Goal: Share content: Share content

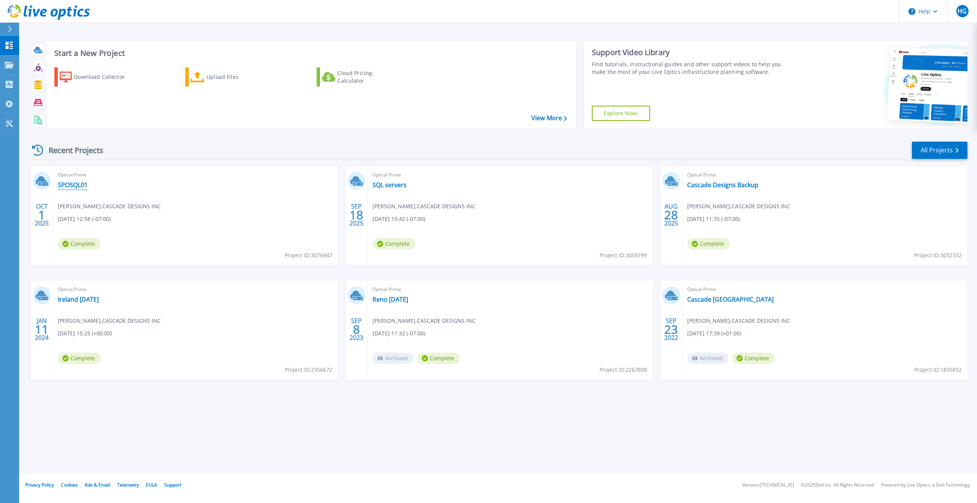
click at [73, 185] on link "SPOSQL01" at bounding box center [73, 185] width 30 height 8
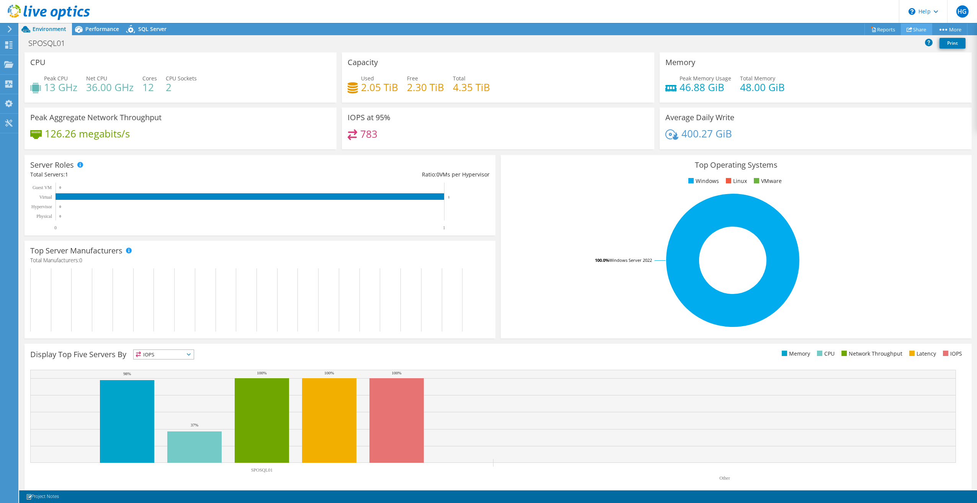
click at [910, 27] on link "Share" at bounding box center [916, 29] width 31 height 12
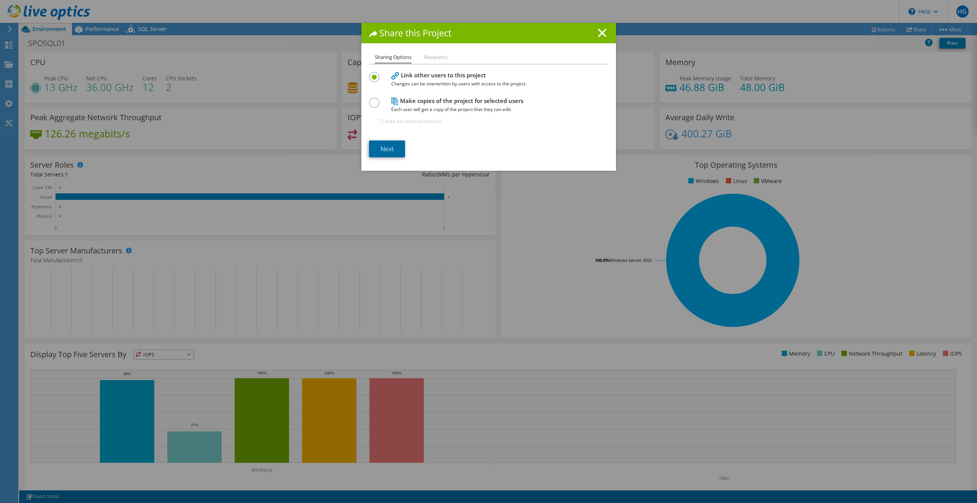
click at [387, 152] on link "Next" at bounding box center [387, 148] width 36 height 17
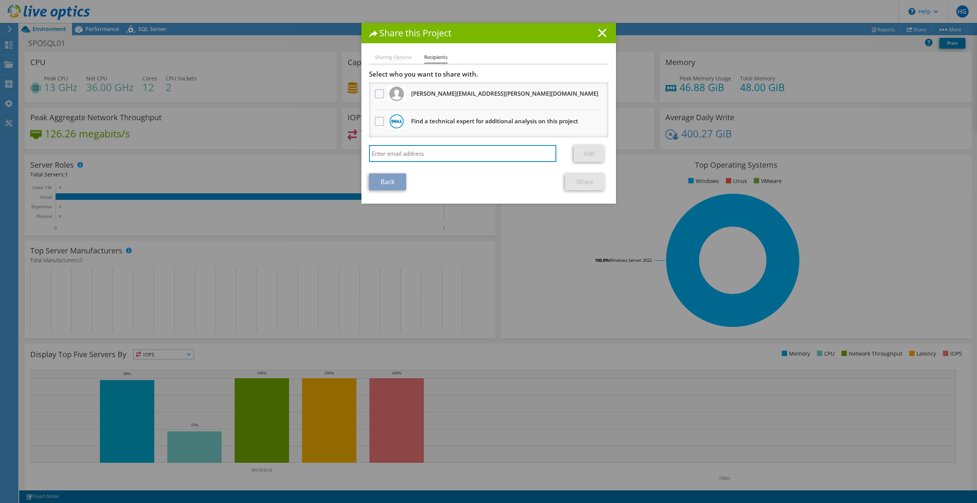
click at [387, 152] on input "search" at bounding box center [463, 153] width 188 height 17
type input "mike.bennett@cascadedesigns.com"
click at [587, 156] on link "Add" at bounding box center [589, 153] width 30 height 17
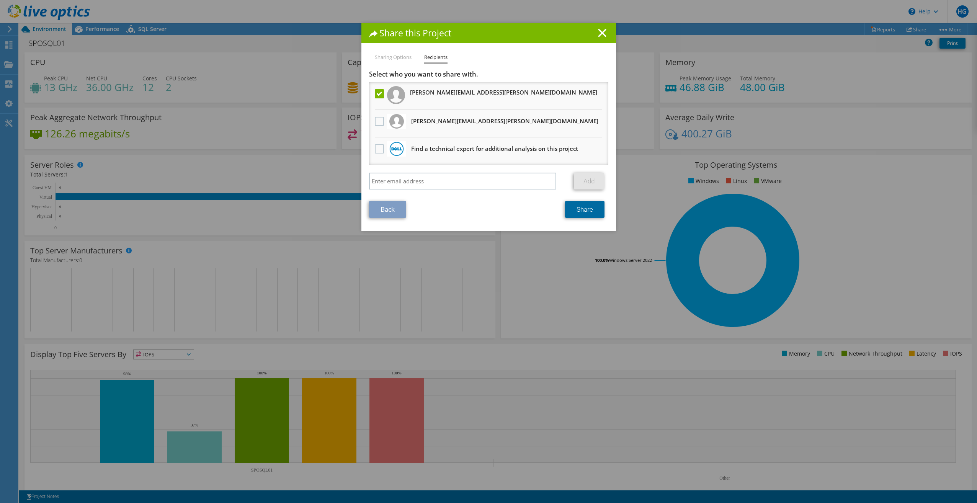
click at [576, 215] on link "Share" at bounding box center [584, 209] width 39 height 17
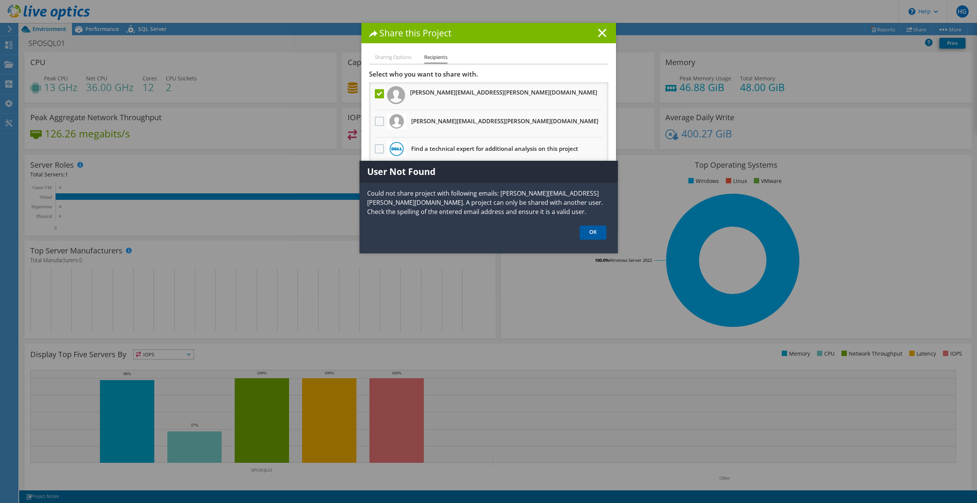
click at [586, 235] on link "OK" at bounding box center [593, 232] width 27 height 14
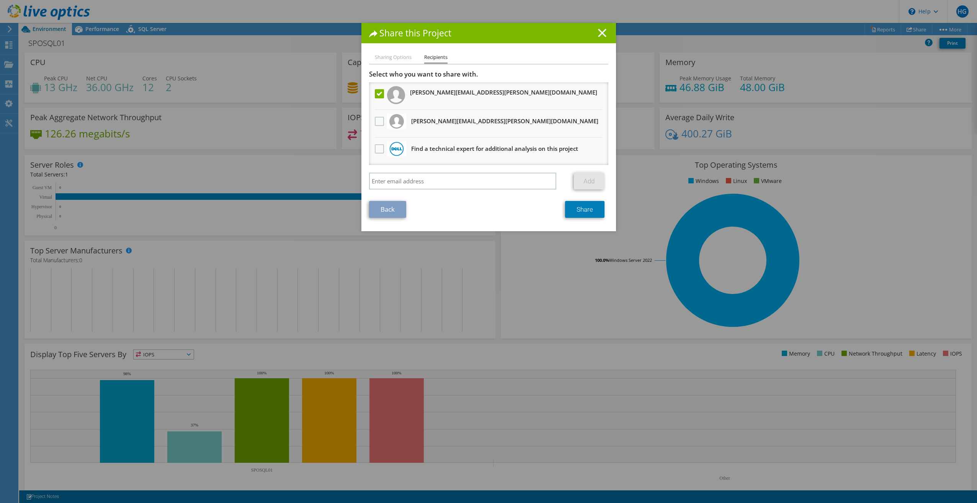
click at [600, 34] on line at bounding box center [602, 33] width 8 height 8
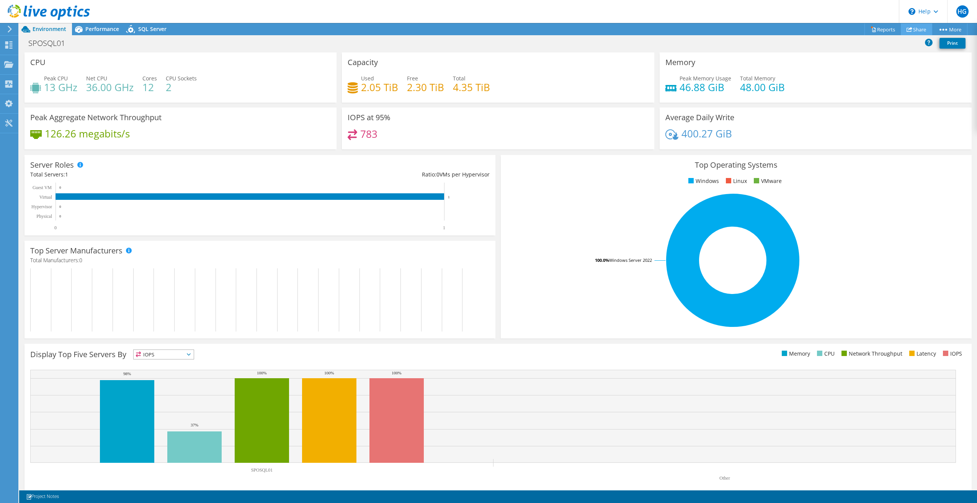
click at [910, 29] on link "Share" at bounding box center [916, 29] width 31 height 12
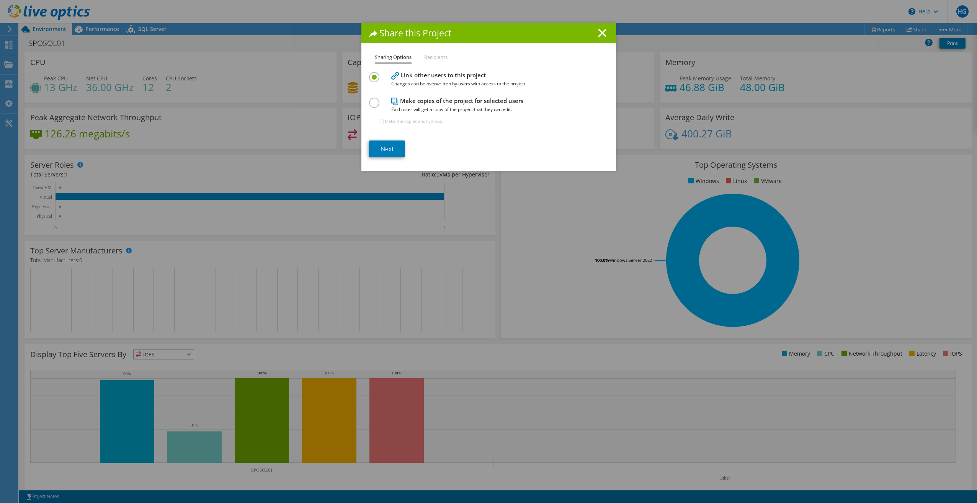
click at [418, 104] on h4 "Make copies of the project for selected users Each user will get a copy of the …" at bounding box center [486, 104] width 191 height 17
click at [376, 100] on label at bounding box center [375, 99] width 13 height 2
click at [0, 0] on input "radio" at bounding box center [0, 0] width 0 height 0
click at [390, 145] on link "Next" at bounding box center [387, 148] width 36 height 17
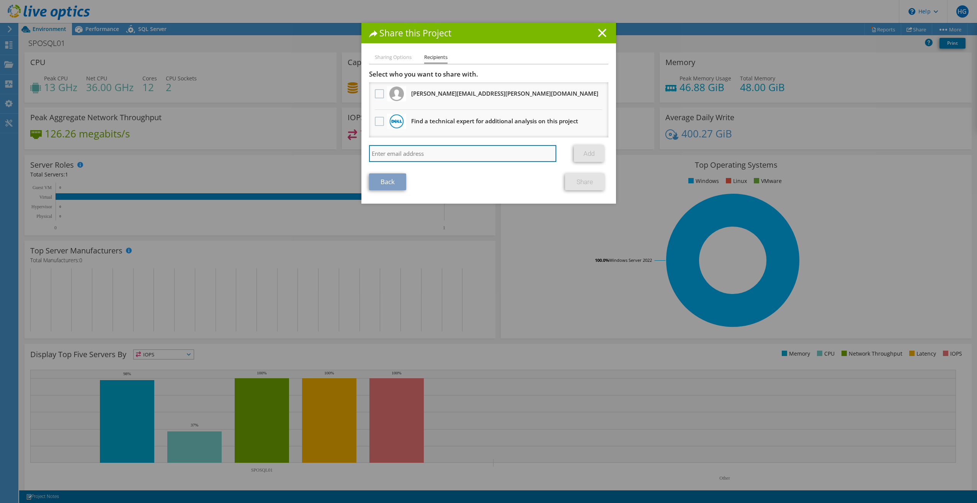
click at [394, 155] on input "search" at bounding box center [463, 153] width 188 height 17
type input "mike.bennett@cascadedesigns.com"
click at [580, 152] on link "Add" at bounding box center [589, 153] width 30 height 17
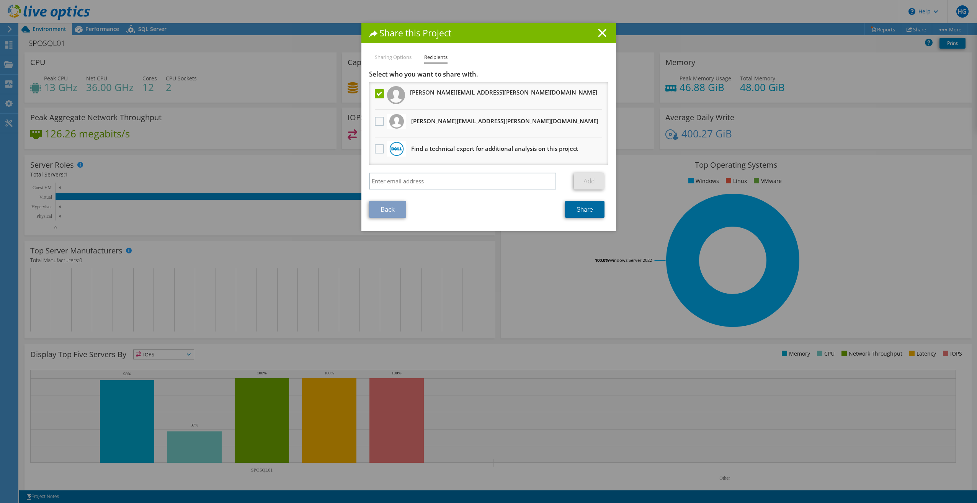
click at [586, 218] on link "Share" at bounding box center [584, 209] width 39 height 17
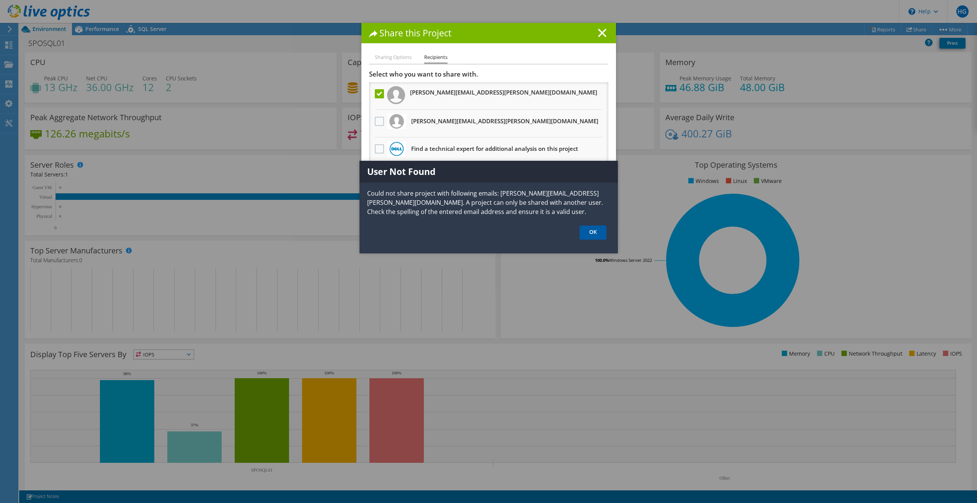
click at [593, 234] on link "OK" at bounding box center [593, 232] width 27 height 14
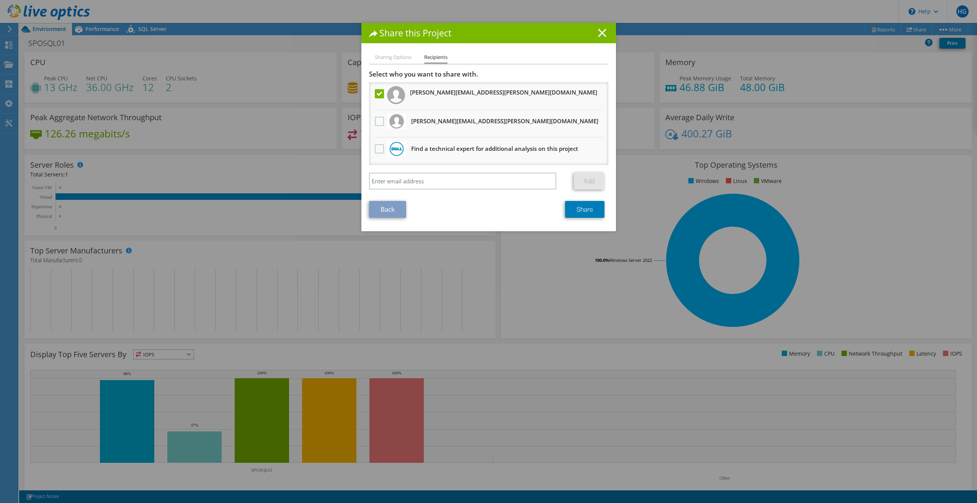
click at [603, 33] on icon at bounding box center [602, 33] width 8 height 8
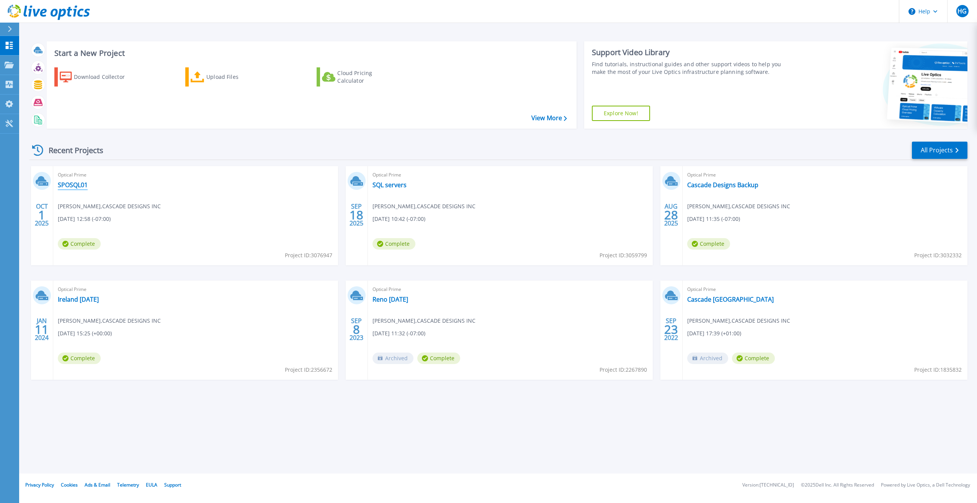
click at [83, 184] on link "SPOSQL01" at bounding box center [73, 185] width 30 height 8
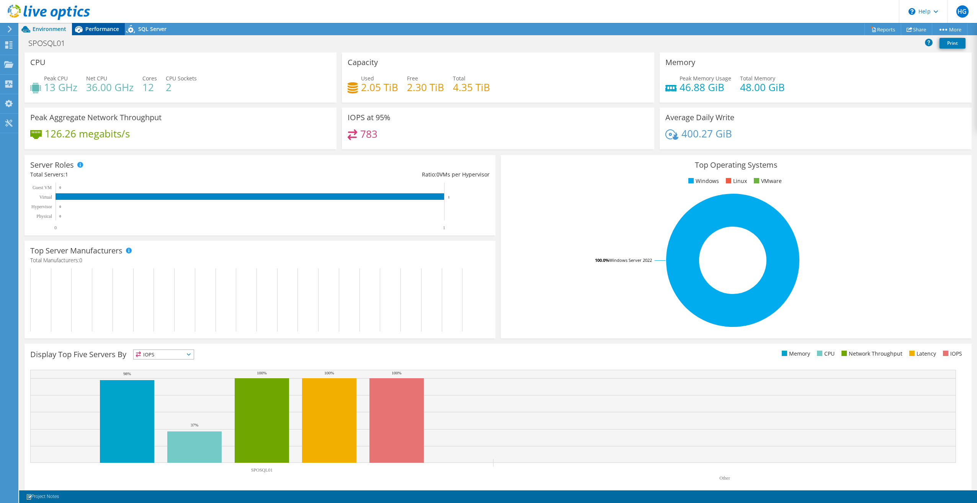
click at [91, 27] on span "Performance" at bounding box center [102, 28] width 34 height 7
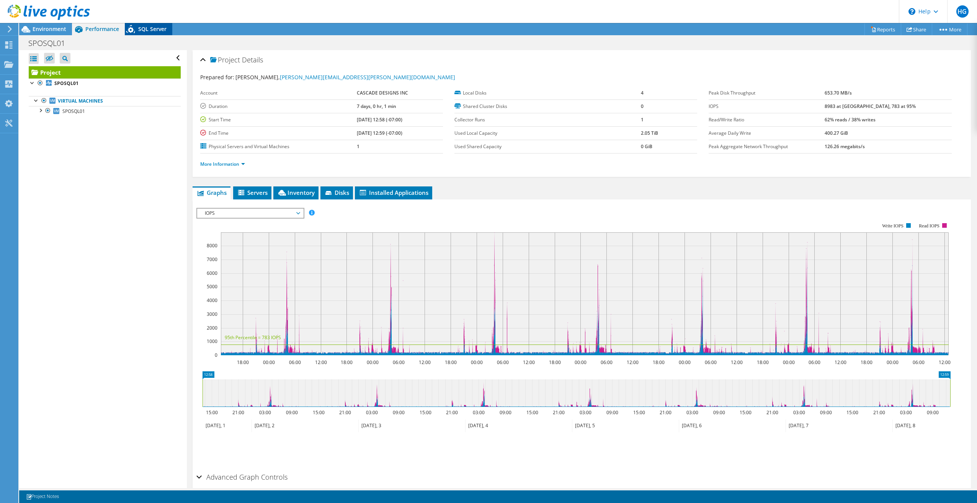
click at [161, 28] on span "SQL Server" at bounding box center [152, 28] width 28 height 7
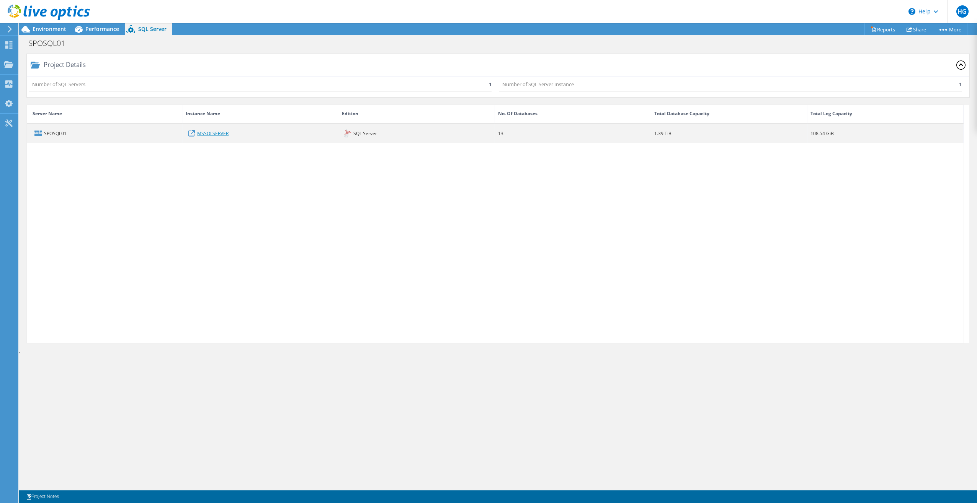
click at [217, 132] on link "MSSQLSERVER" at bounding box center [212, 133] width 31 height 8
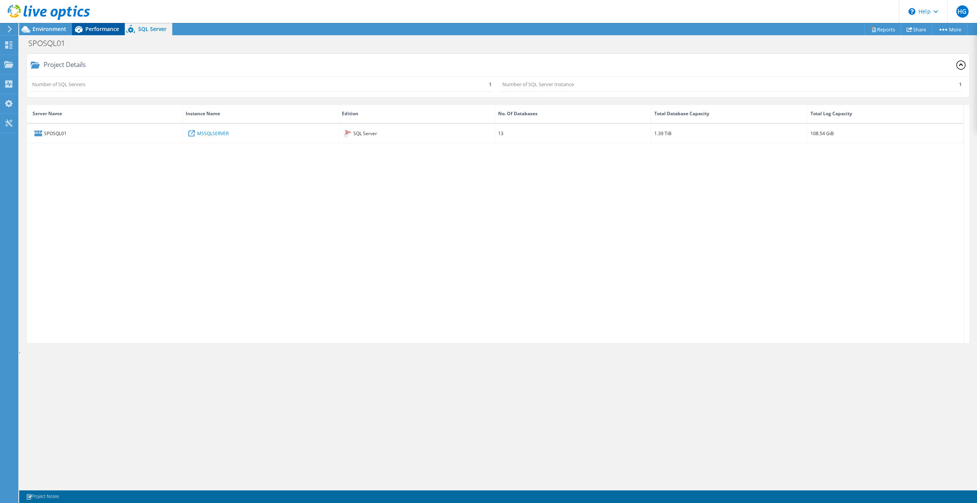
click at [91, 31] on span "Performance" at bounding box center [102, 28] width 34 height 7
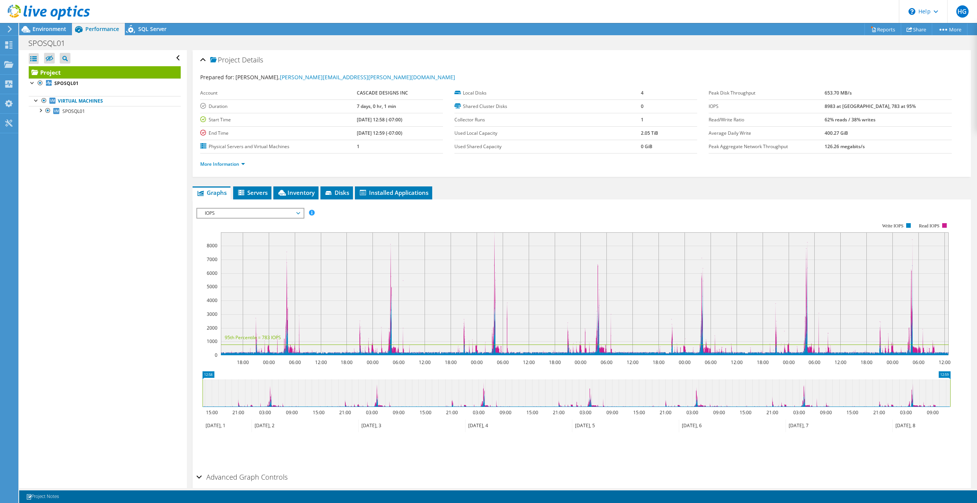
click at [292, 213] on span "IOPS" at bounding box center [250, 213] width 98 height 9
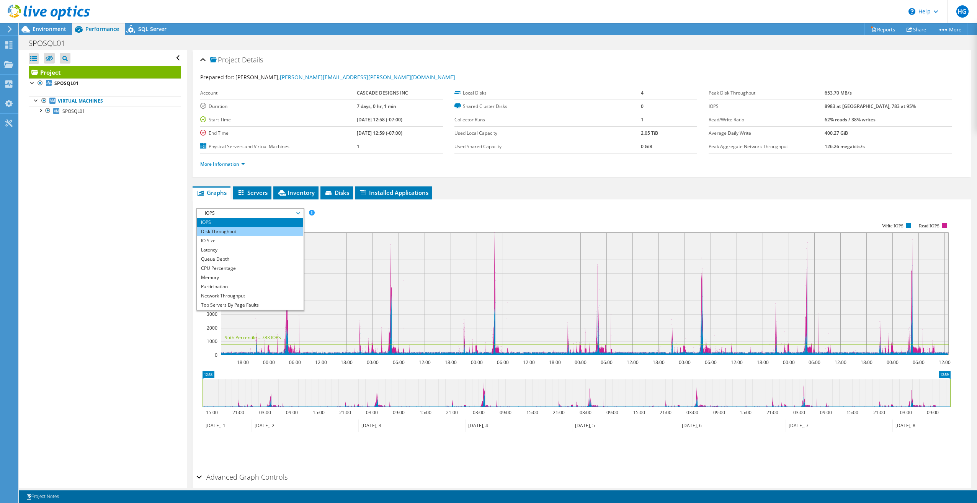
click at [250, 231] on li "Disk Throughput" at bounding box center [250, 231] width 106 height 9
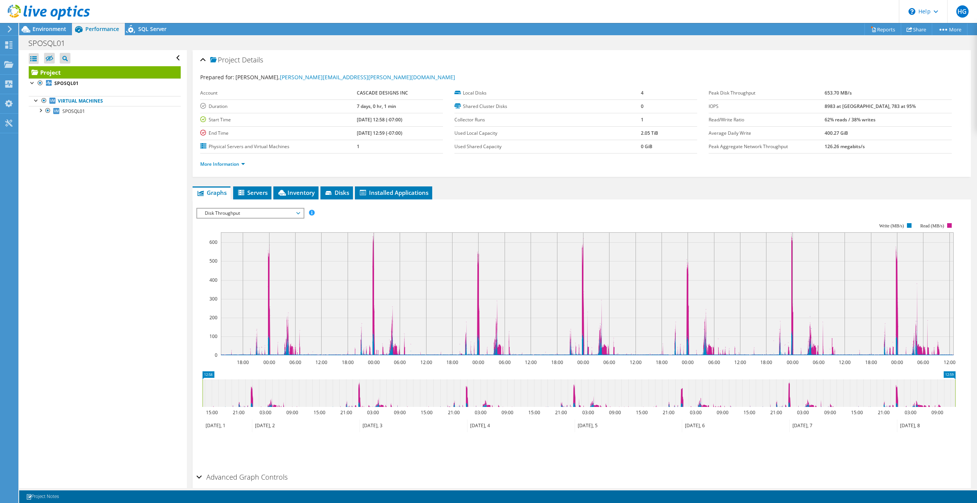
click at [278, 216] on span "Disk Throughput" at bounding box center [250, 213] width 98 height 9
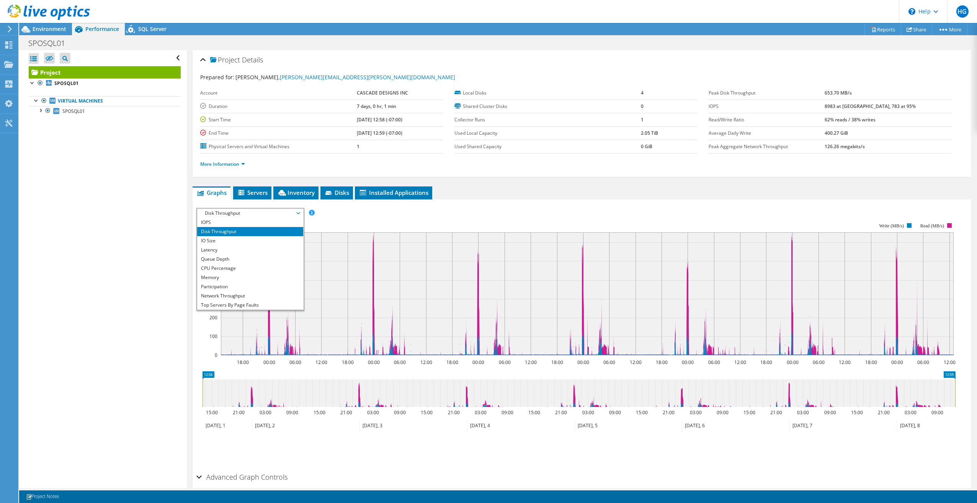
click at [278, 216] on span "Disk Throughput" at bounding box center [250, 213] width 98 height 9
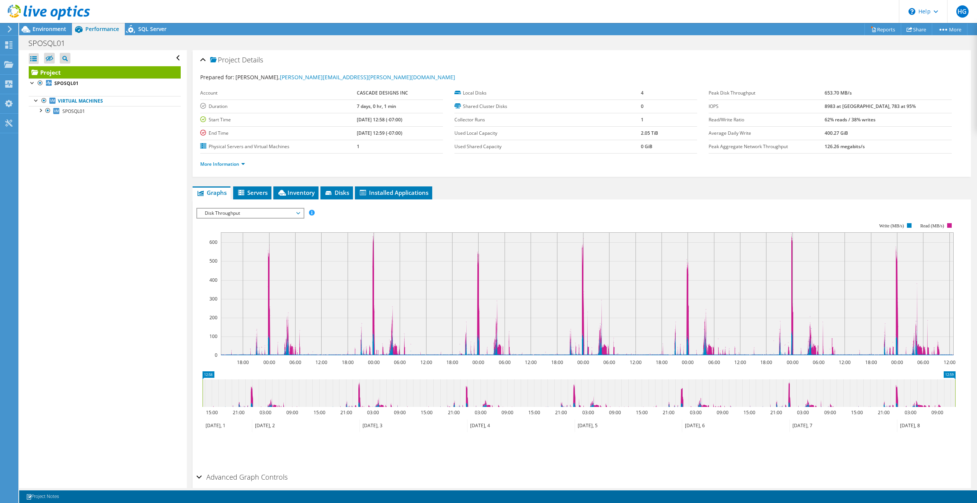
click at [248, 210] on span "Disk Throughput" at bounding box center [250, 213] width 98 height 9
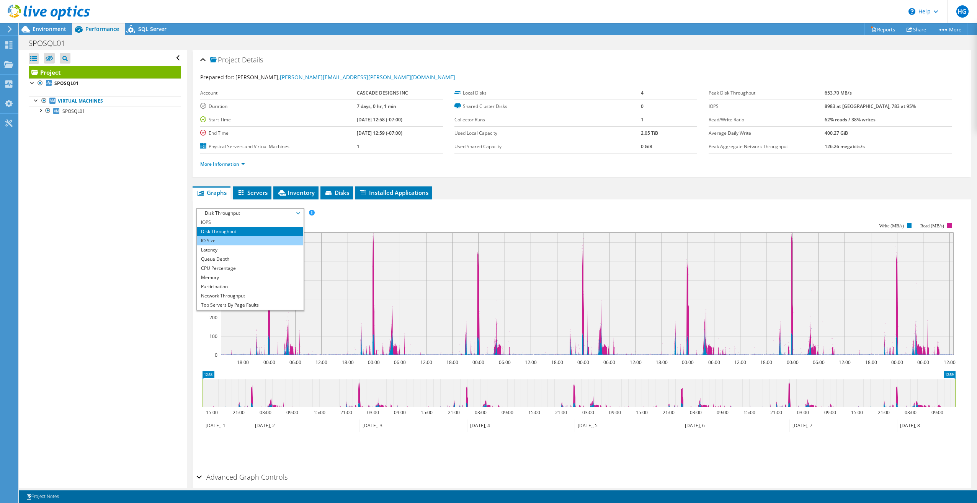
click at [220, 241] on li "IO Size" at bounding box center [250, 240] width 106 height 9
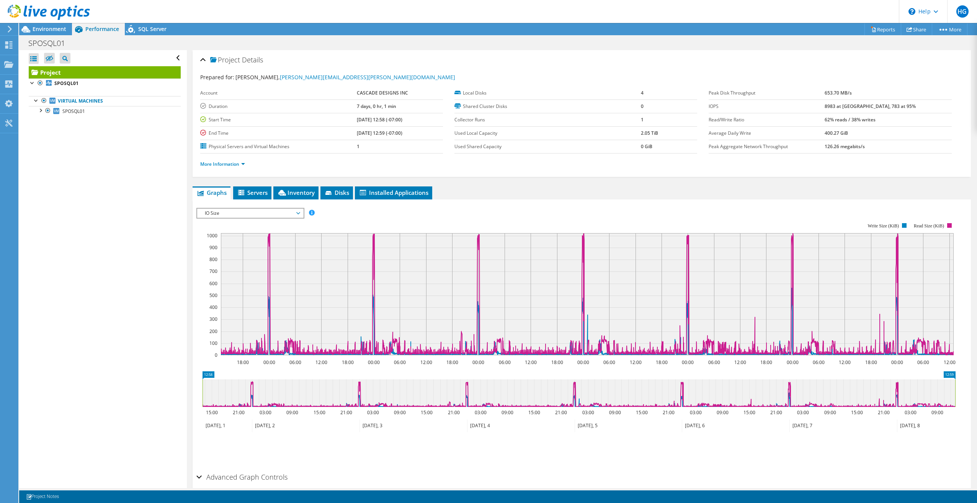
click at [271, 219] on rect at bounding box center [575, 288] width 759 height 153
click at [269, 216] on span "IO Size" at bounding box center [250, 213] width 98 height 9
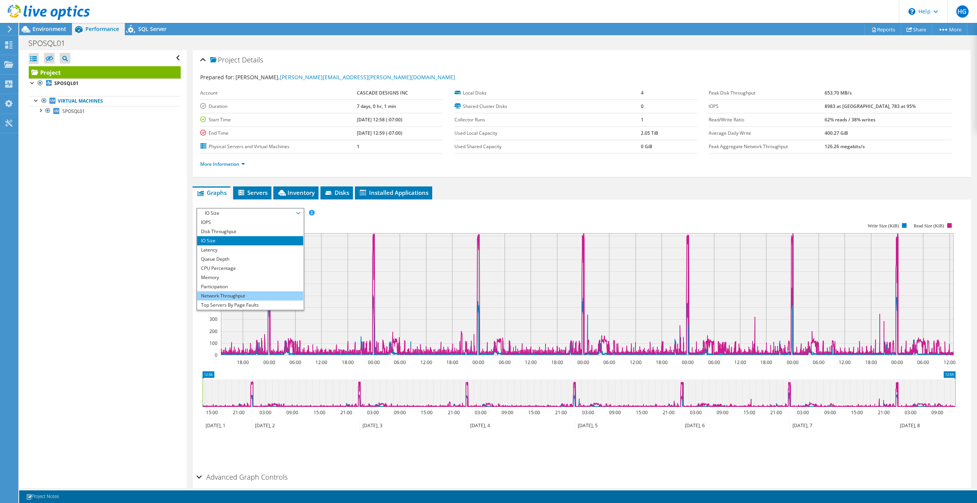
click at [232, 297] on li "Network Throughput" at bounding box center [250, 295] width 106 height 9
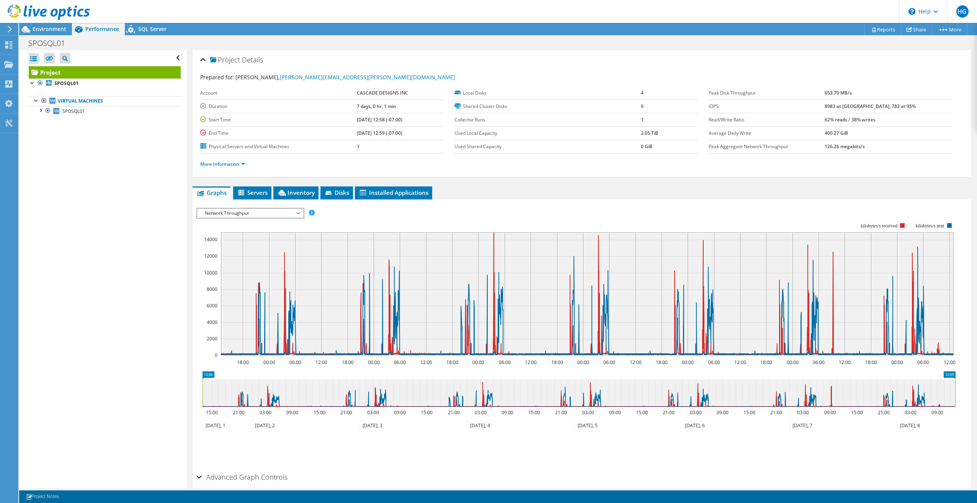
click at [261, 214] on span "Network Throughput" at bounding box center [250, 213] width 98 height 9
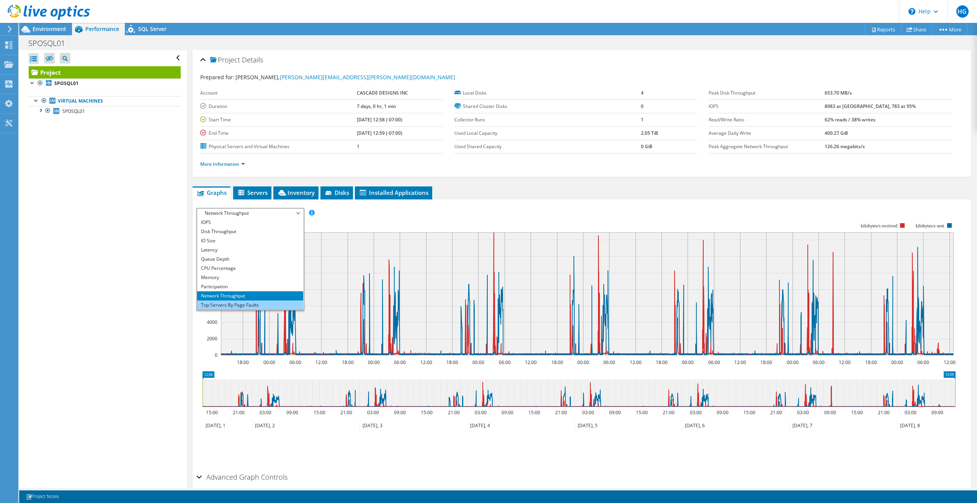
click at [236, 305] on li "Top Servers By Page Faults" at bounding box center [250, 304] width 106 height 9
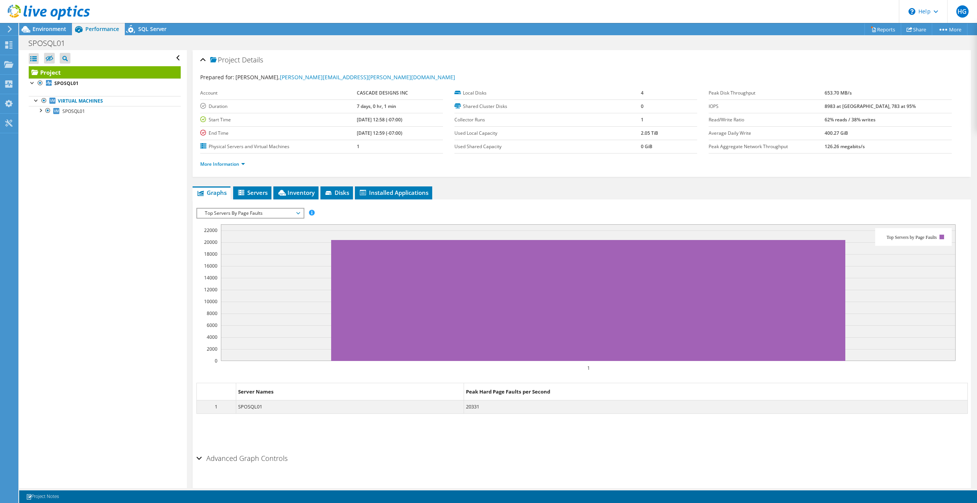
click at [223, 215] on span "Top Servers By Page Faults" at bounding box center [250, 213] width 98 height 9
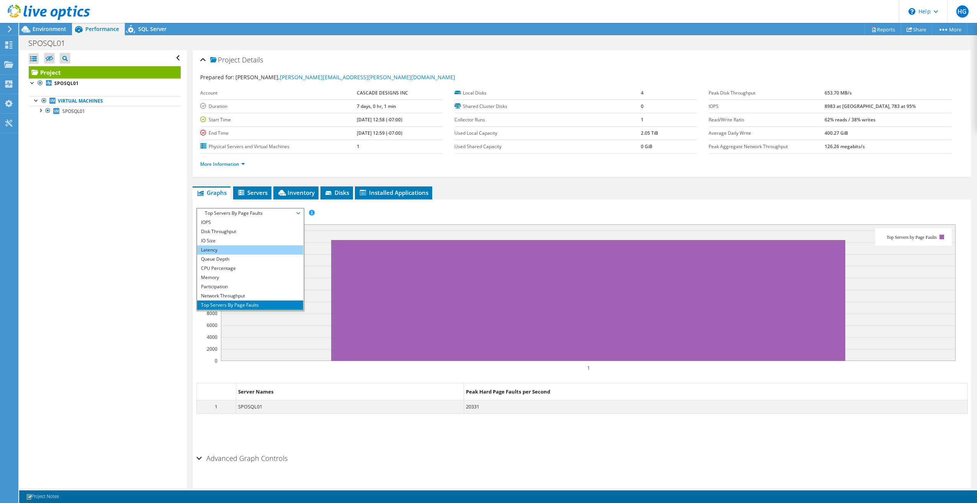
click at [221, 249] on li "Latency" at bounding box center [250, 249] width 106 height 9
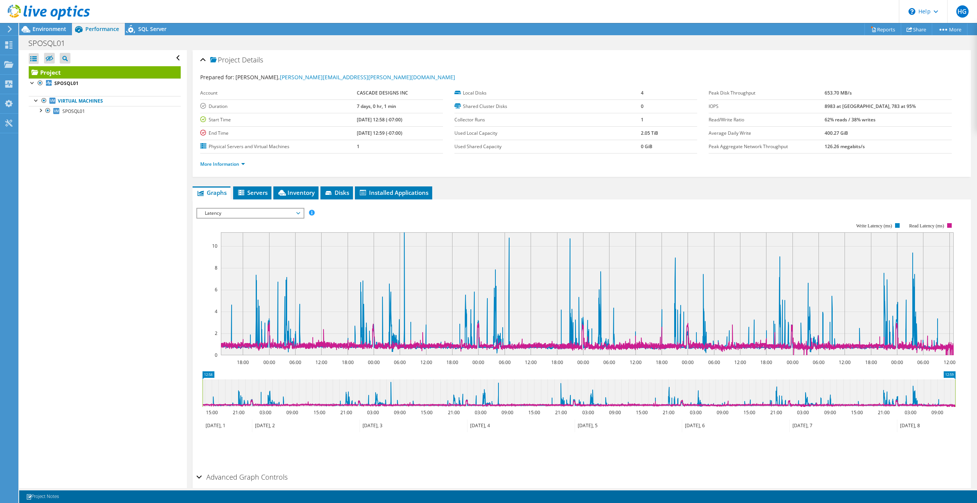
scroll to position [34, 0]
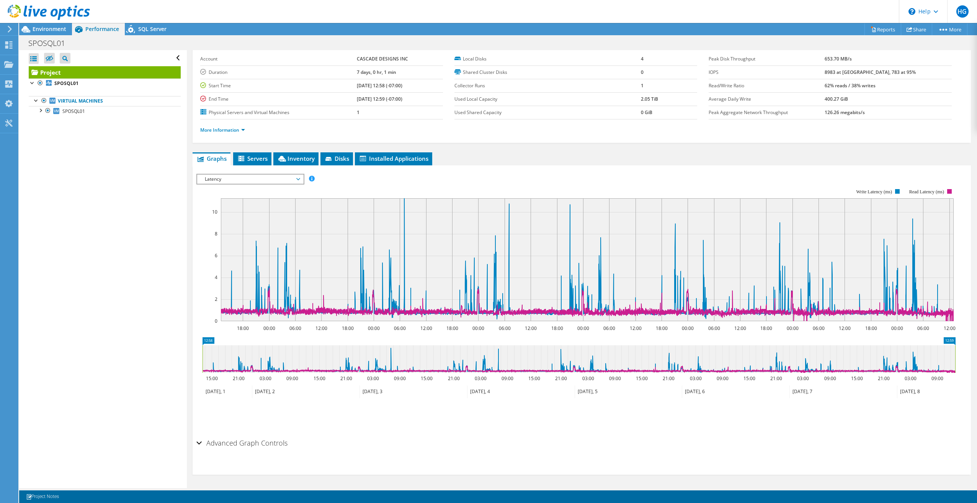
click at [198, 442] on div "Advanced Graph Controls" at bounding box center [581, 443] width 771 height 16
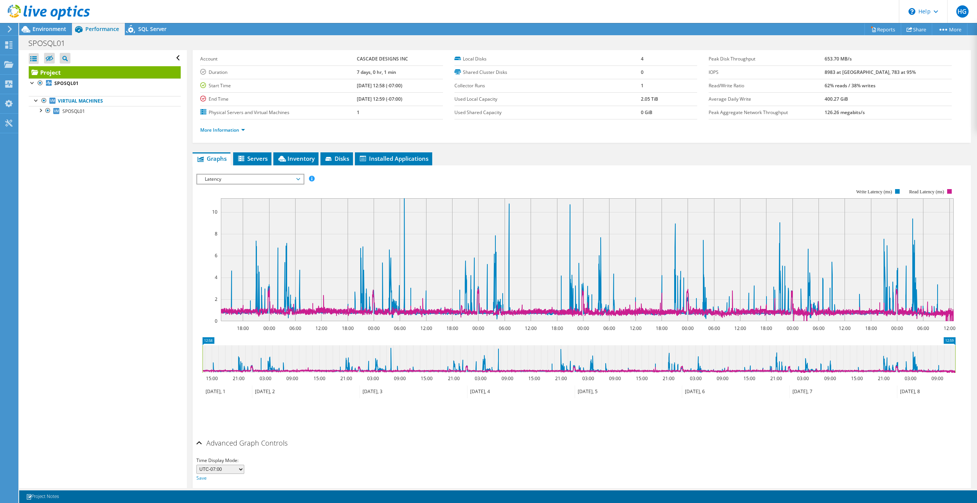
click at [198, 442] on div "Advanced Graph Controls" at bounding box center [581, 443] width 771 height 16
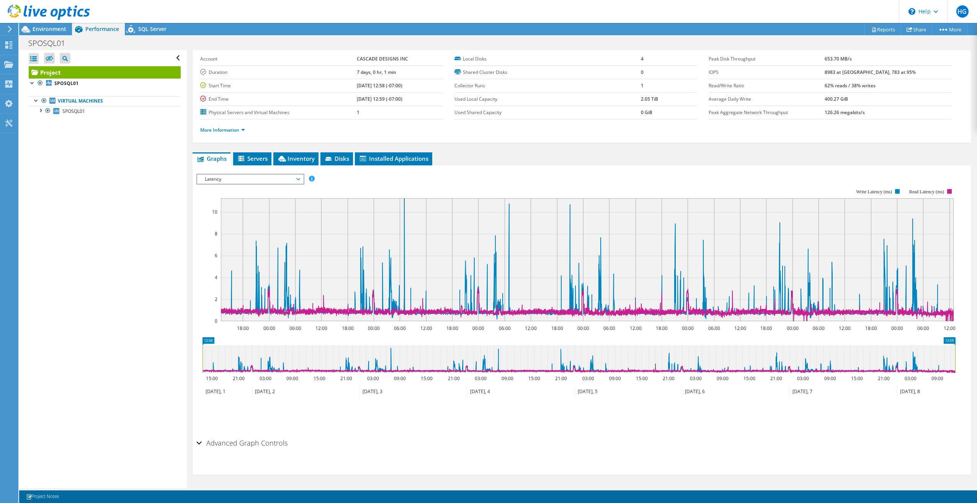
click at [289, 181] on span "Latency" at bounding box center [250, 179] width 98 height 9
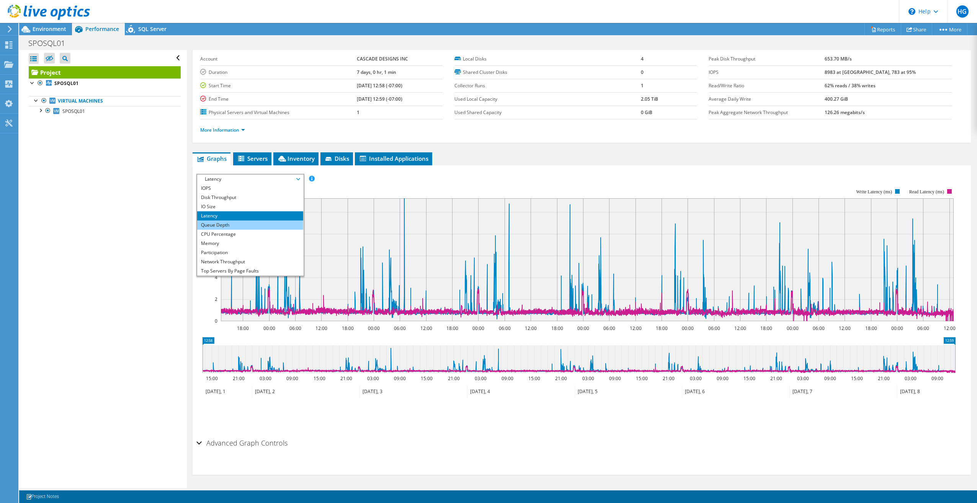
click at [235, 223] on li "Queue Depth" at bounding box center [250, 224] width 106 height 9
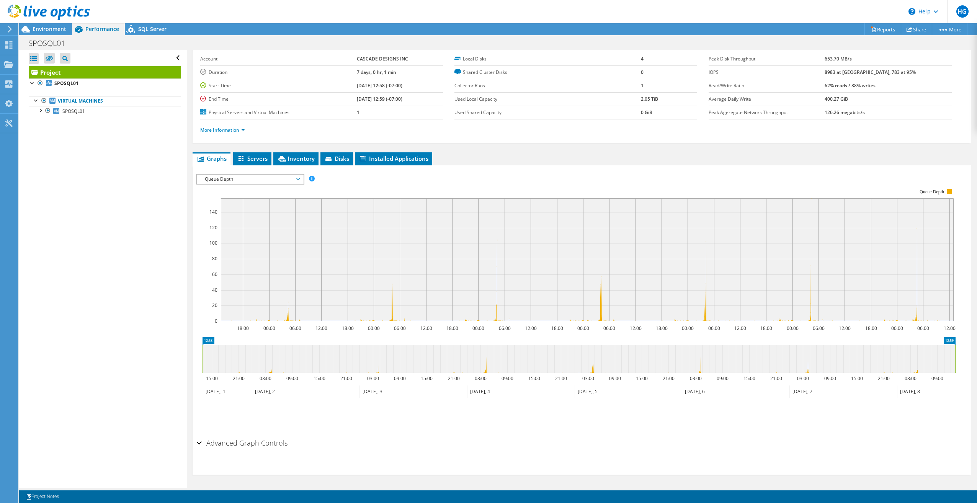
scroll to position [0, 0]
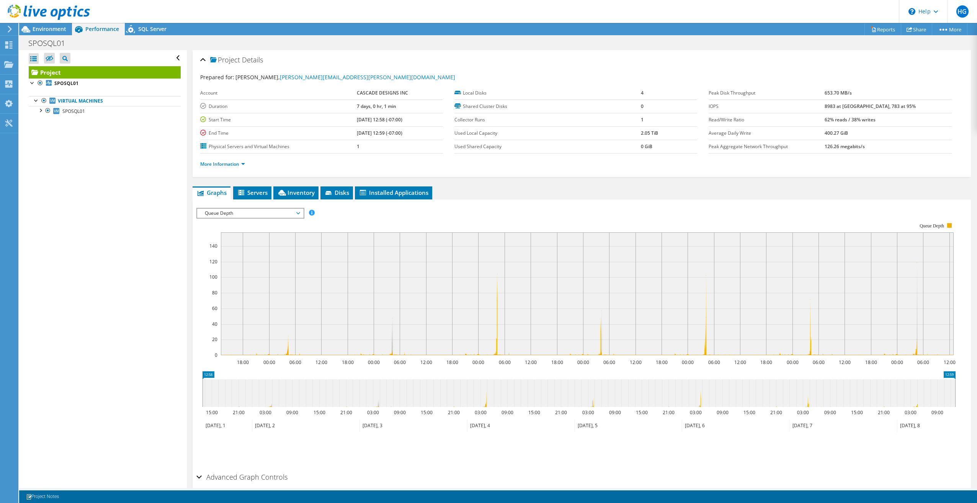
click at [293, 210] on span "Queue Depth" at bounding box center [250, 213] width 98 height 9
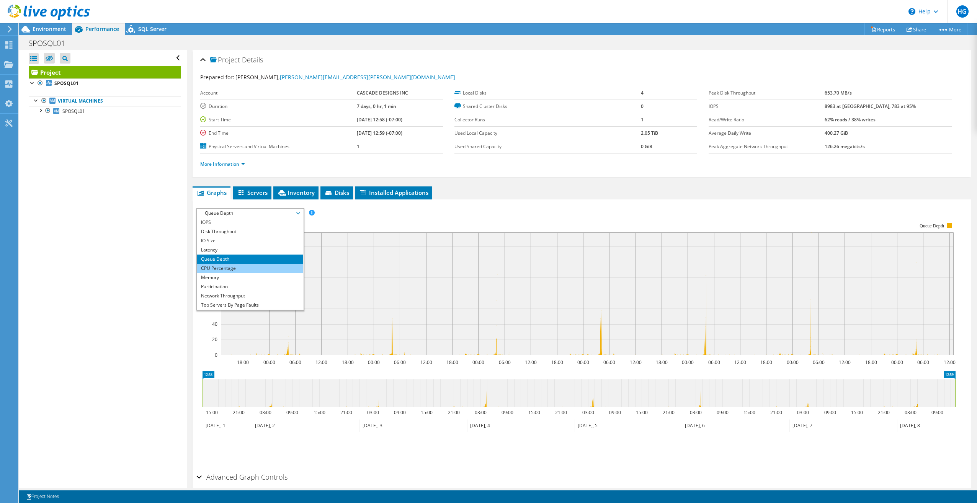
click at [227, 268] on li "CPU Percentage" at bounding box center [250, 268] width 106 height 9
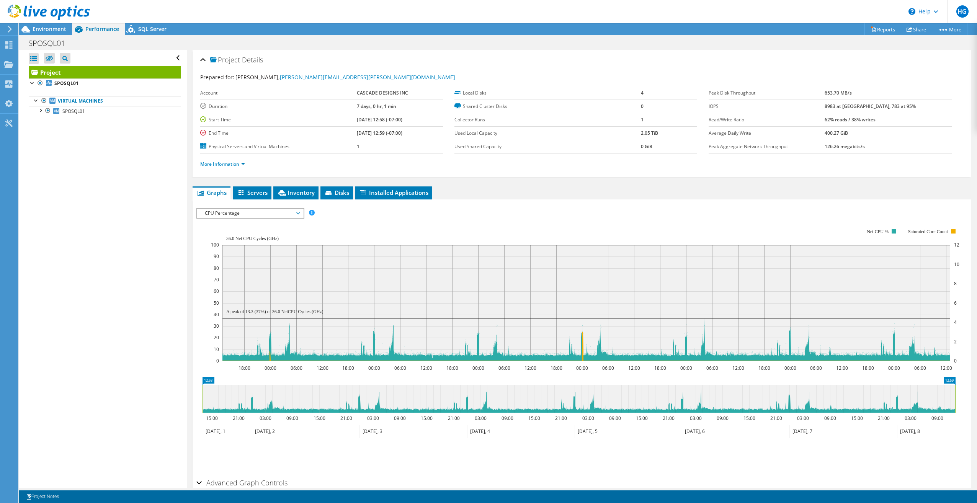
click at [283, 214] on span "CPU Percentage" at bounding box center [250, 213] width 98 height 9
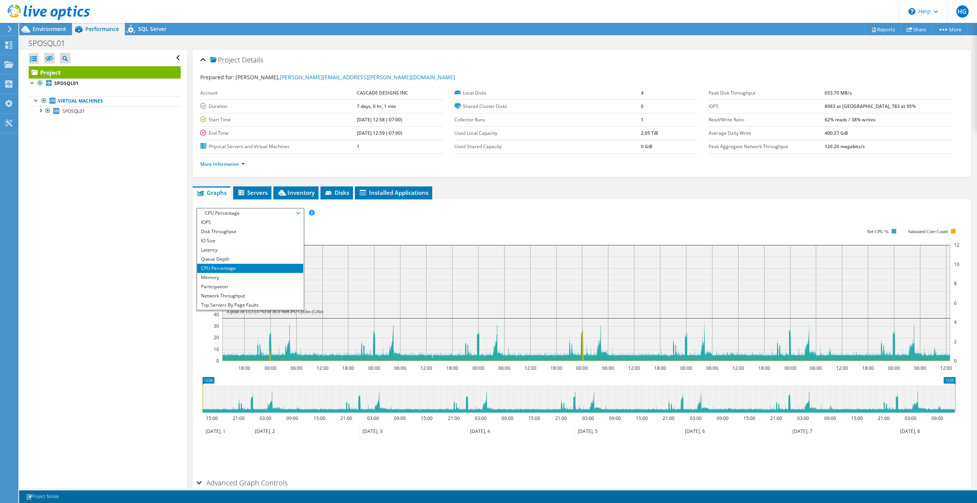
click at [283, 214] on span "CPU Percentage" at bounding box center [250, 213] width 98 height 9
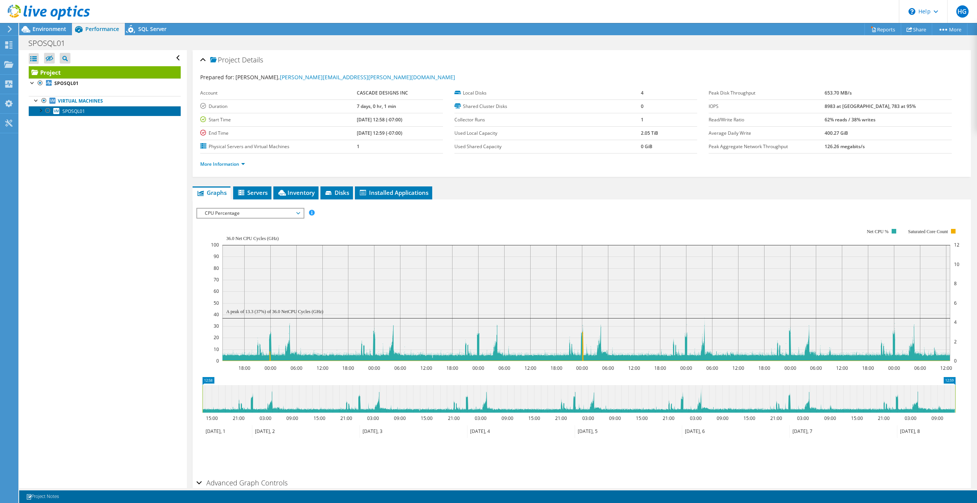
click at [71, 113] on span "SPOSQL01" at bounding box center [73, 111] width 23 height 7
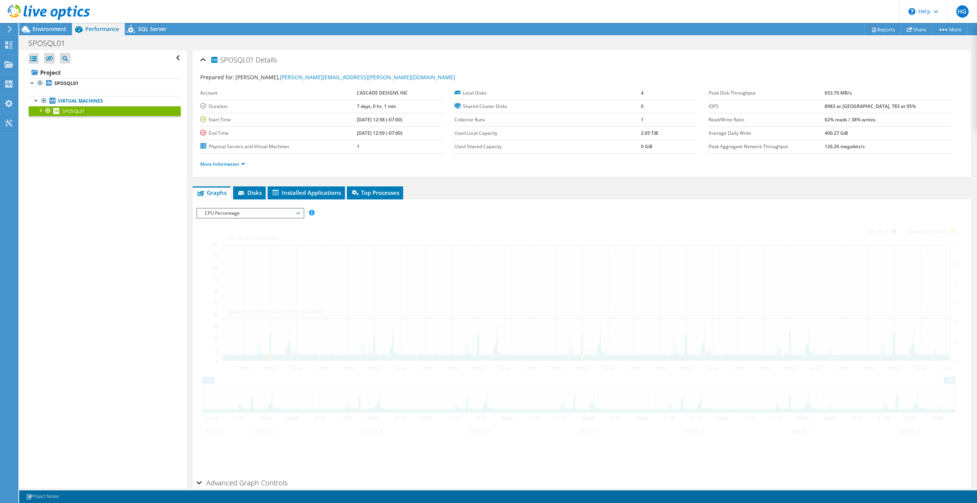
click at [41, 110] on div at bounding box center [40, 110] width 8 height 8
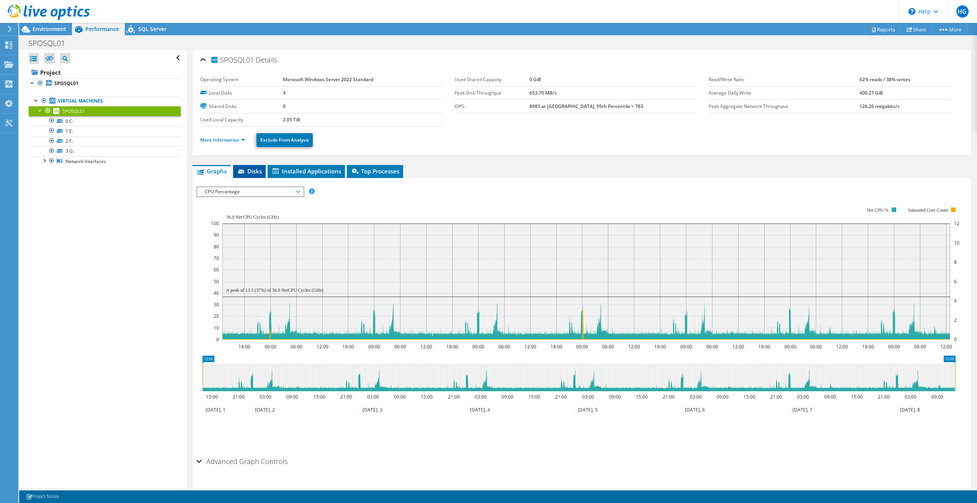
click at [256, 173] on span "Disks" at bounding box center [249, 171] width 25 height 8
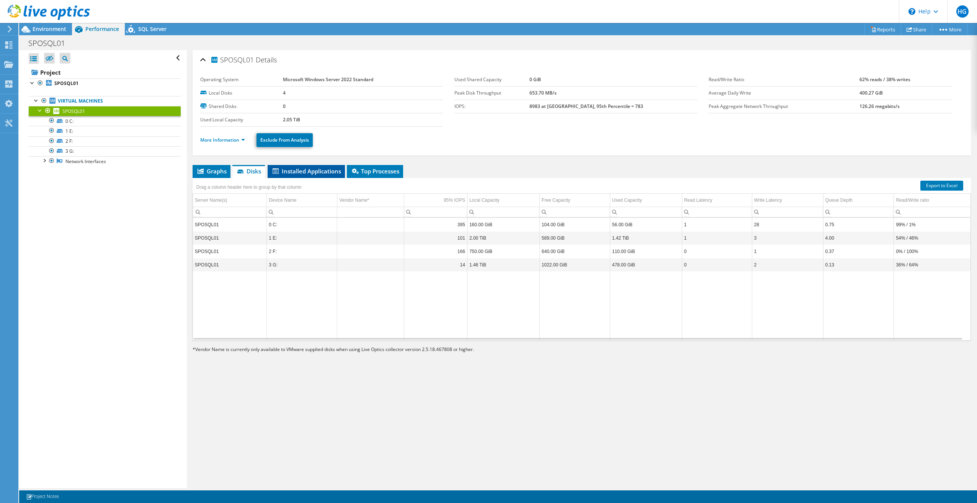
click at [329, 174] on span "Installed Applications" at bounding box center [306, 171] width 70 height 8
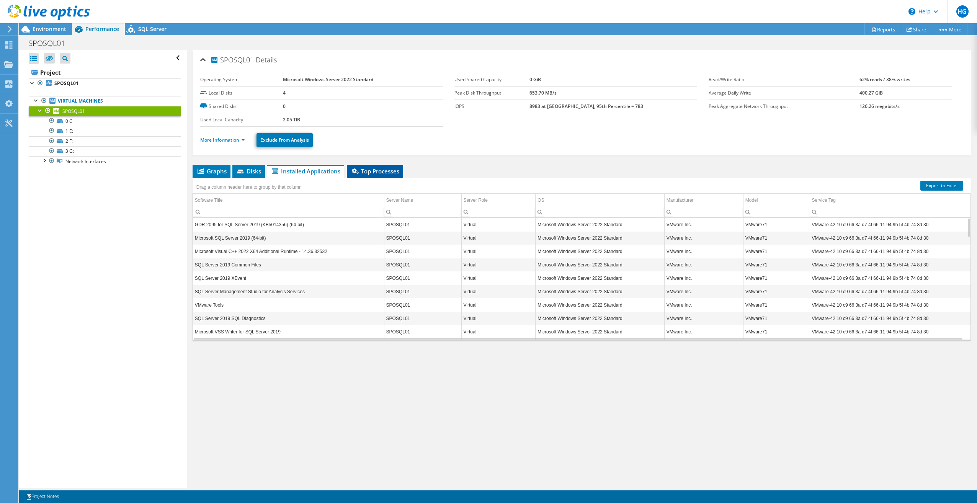
click at [378, 170] on span "Top Processes" at bounding box center [375, 171] width 49 height 8
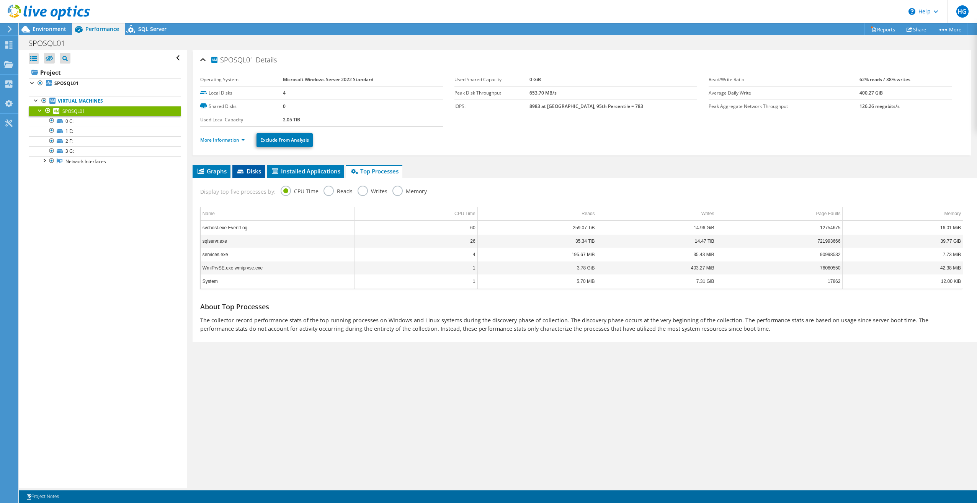
click at [253, 170] on span "Disks" at bounding box center [248, 171] width 25 height 8
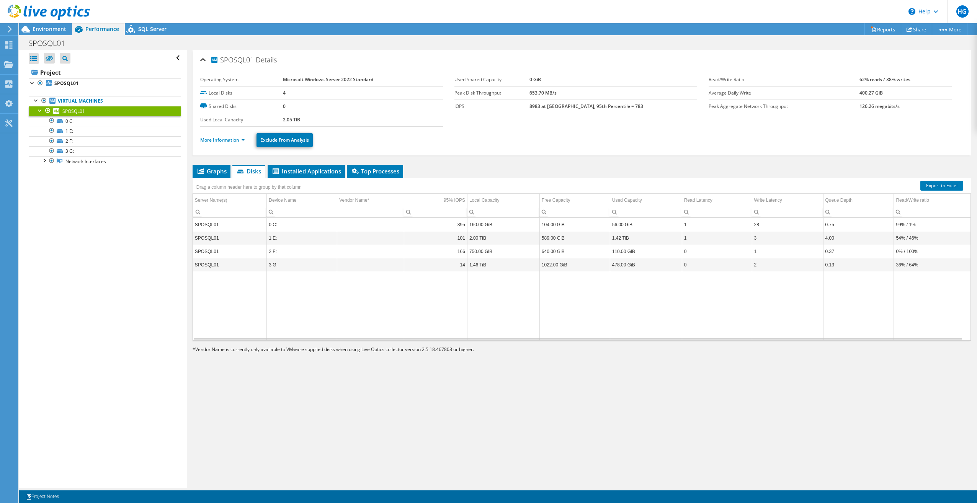
click at [909, 268] on td "36% / 64%" at bounding box center [932, 264] width 77 height 13
click at [911, 239] on td "54% / 46%" at bounding box center [932, 237] width 77 height 13
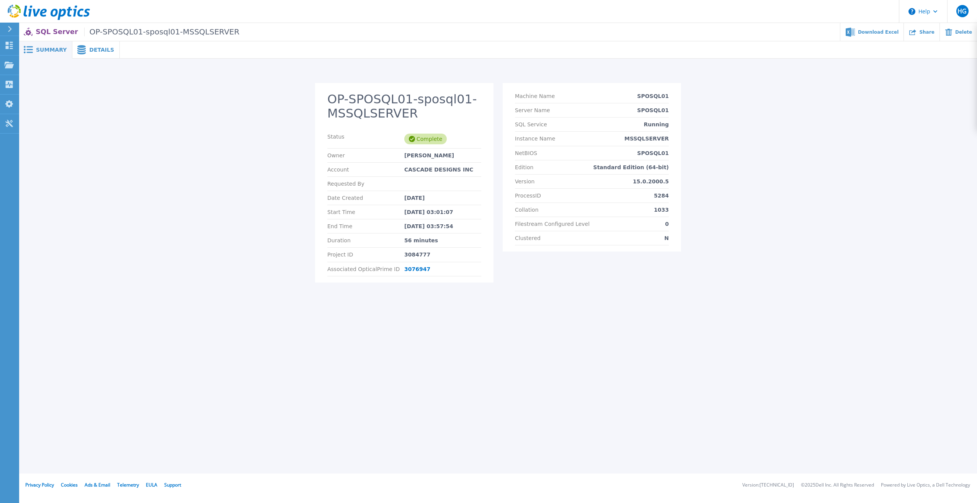
drag, startPoint x: 98, startPoint y: 51, endPoint x: 113, endPoint y: 53, distance: 15.8
click at [105, 52] on div "Details" at bounding box center [95, 49] width 47 height 17
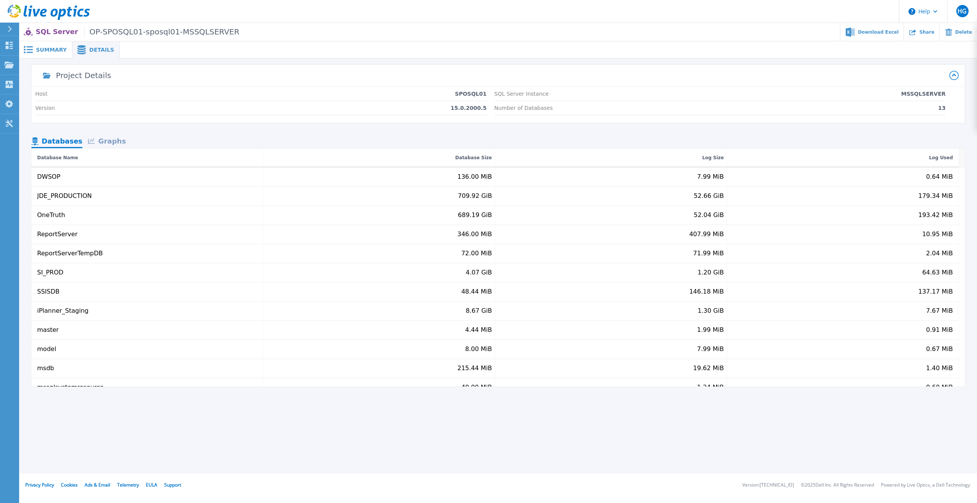
click at [115, 144] on div "Graphs" at bounding box center [106, 141] width 49 height 13
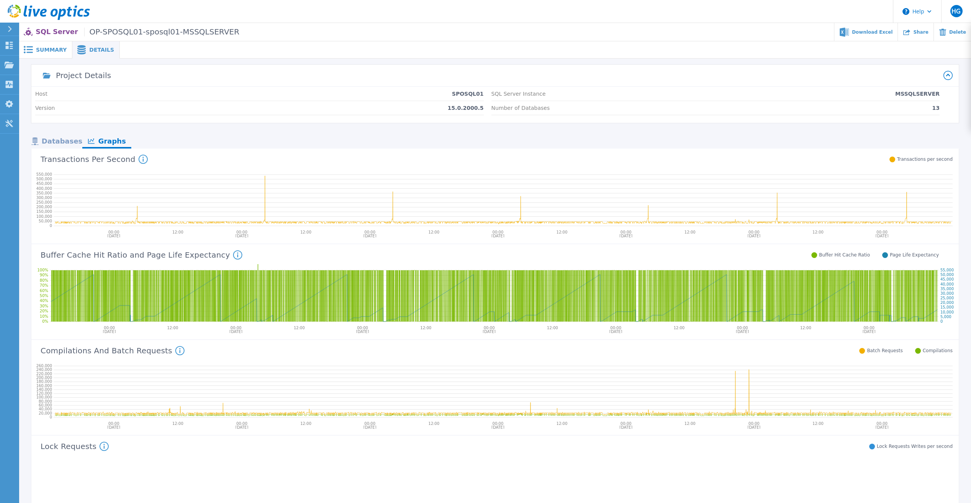
click at [62, 144] on div "Databases" at bounding box center [56, 141] width 51 height 13
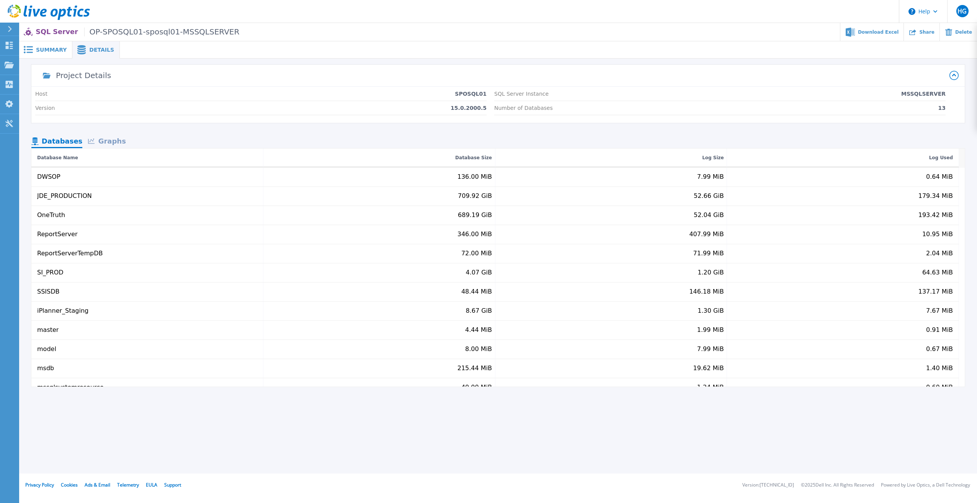
click at [111, 142] on div "Graphs" at bounding box center [106, 141] width 49 height 13
